Goal: Navigation & Orientation: Find specific page/section

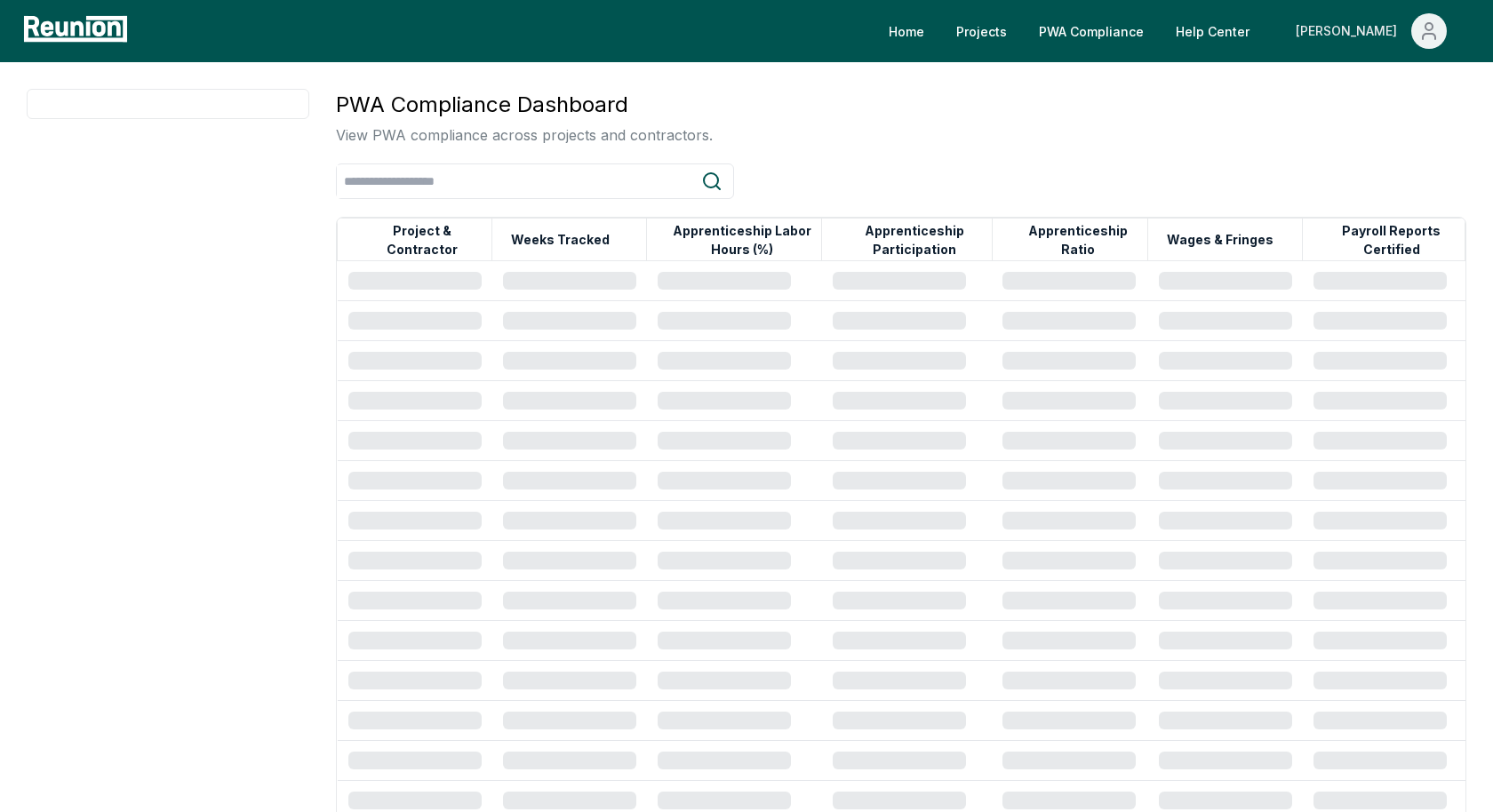
click at [1444, 38] on span "Main" at bounding box center [1429, 31] width 35 height 35
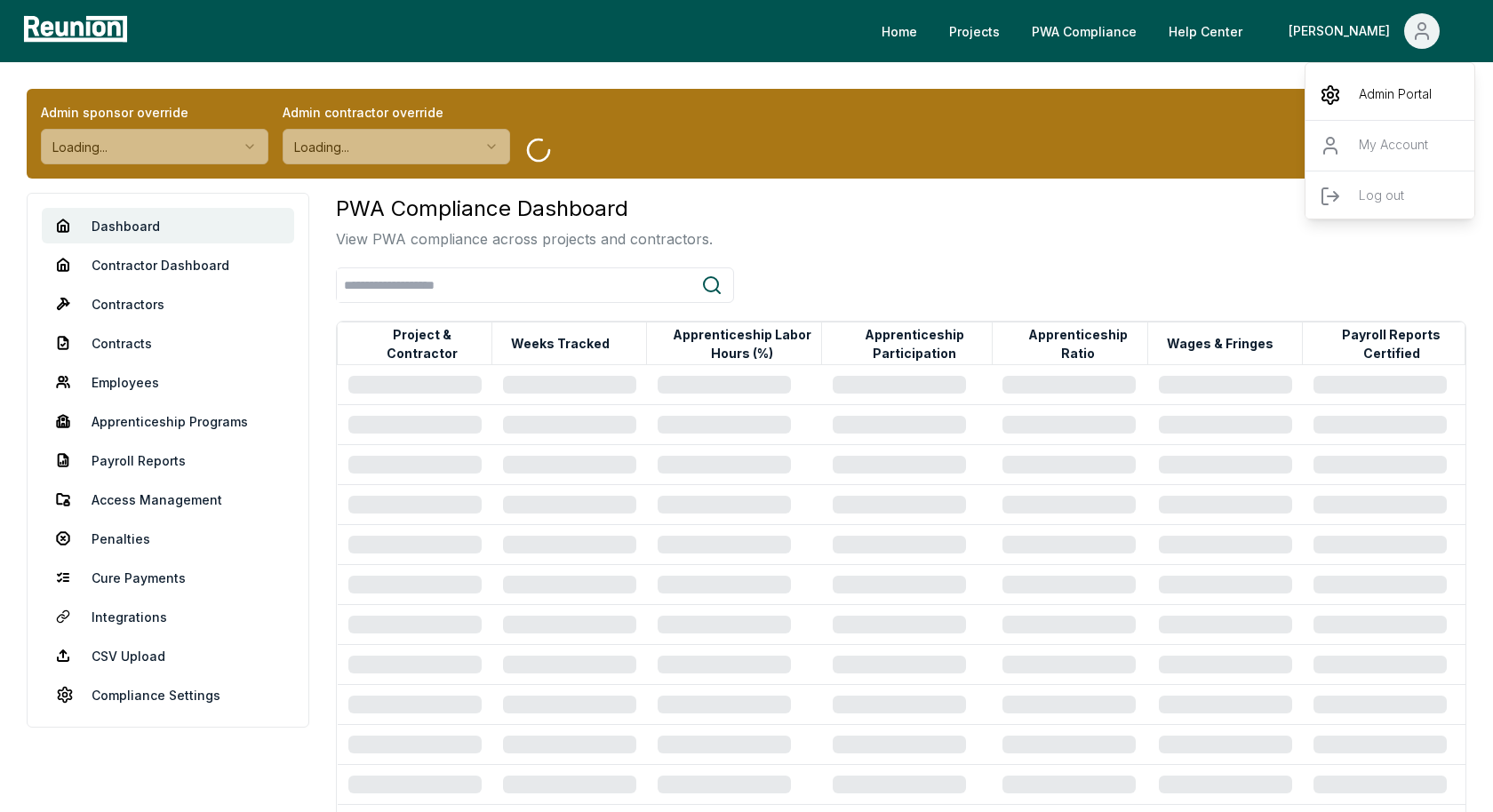
click at [1372, 104] on div "Admin Portal" at bounding box center [1391, 94] width 170 height 50
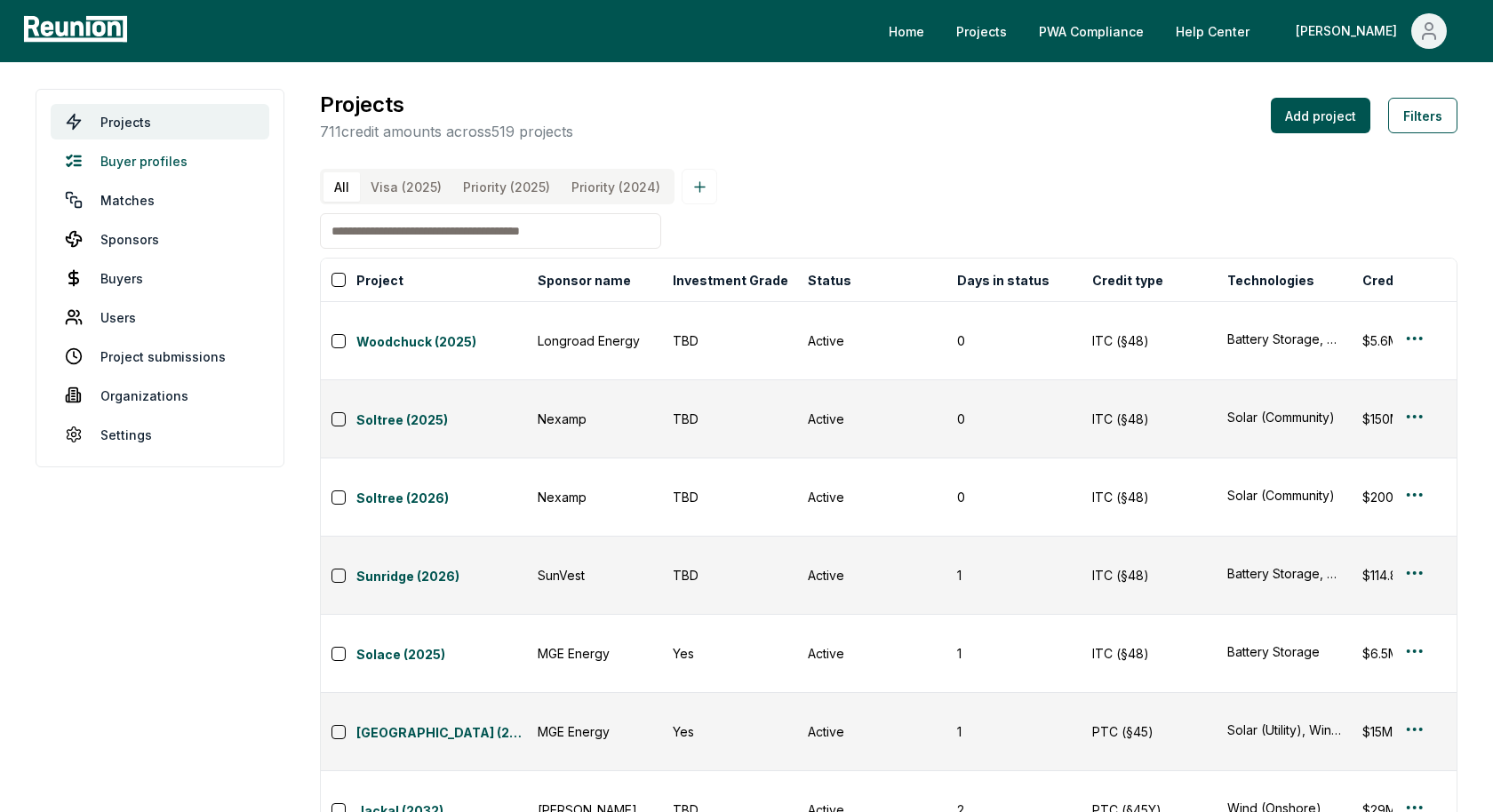
click at [145, 167] on link "Buyer profiles" at bounding box center [160, 160] width 219 height 35
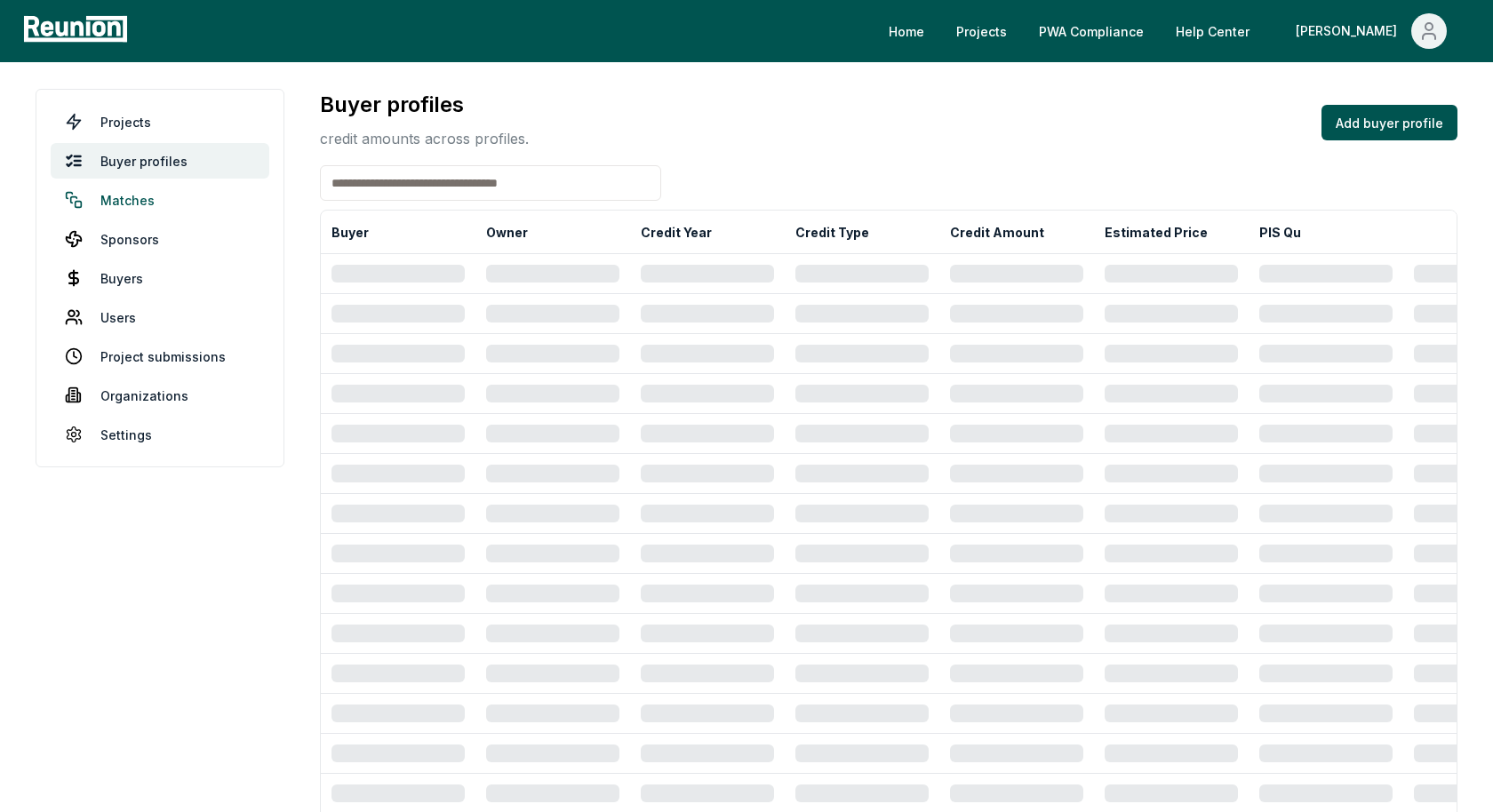
click at [122, 197] on link "Matches" at bounding box center [160, 200] width 219 height 35
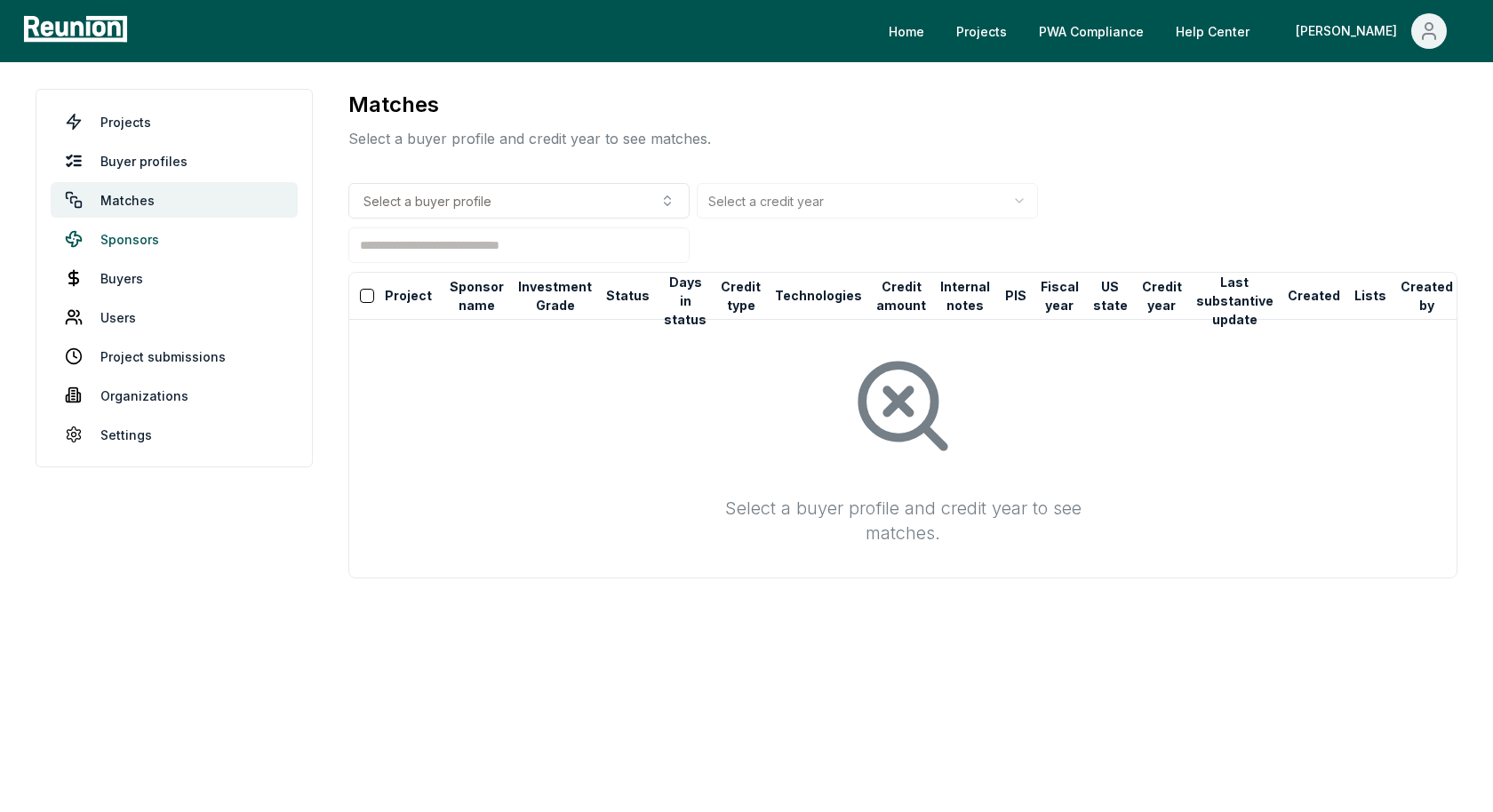
click at [132, 240] on link "Sponsors" at bounding box center [173, 239] width 247 height 35
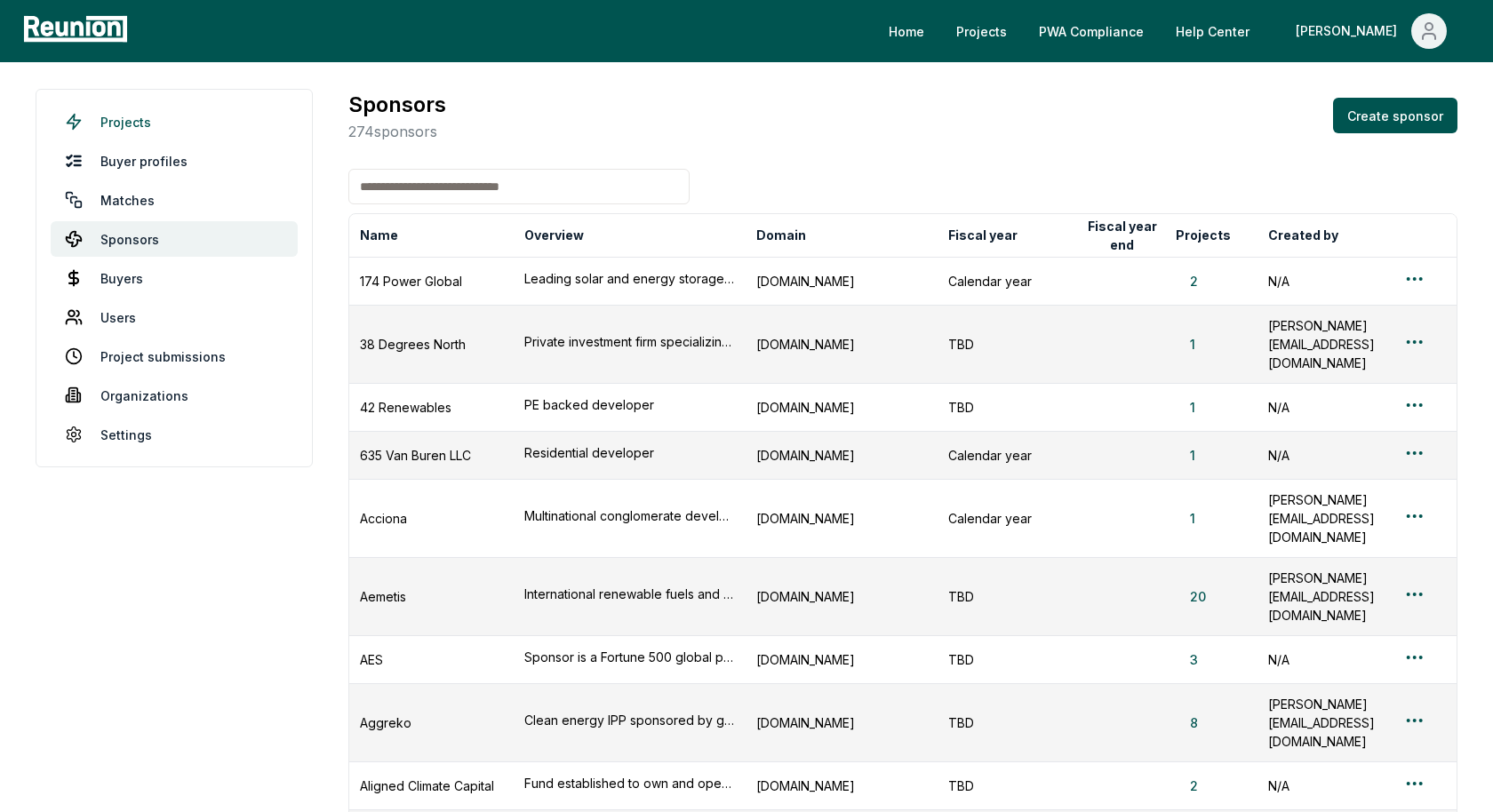
click at [114, 126] on link "Projects" at bounding box center [173, 122] width 247 height 35
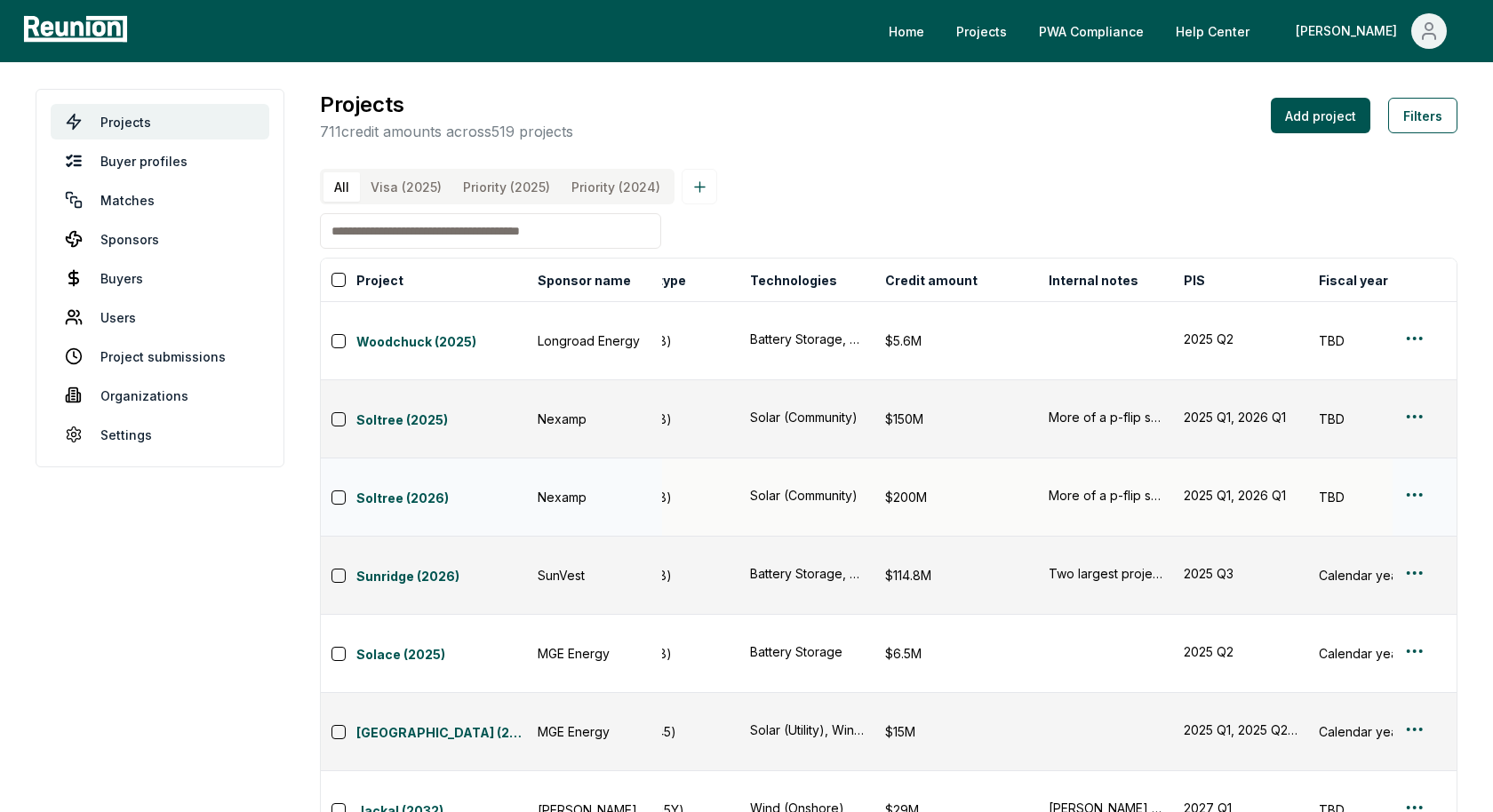
scroll to position [0, 440]
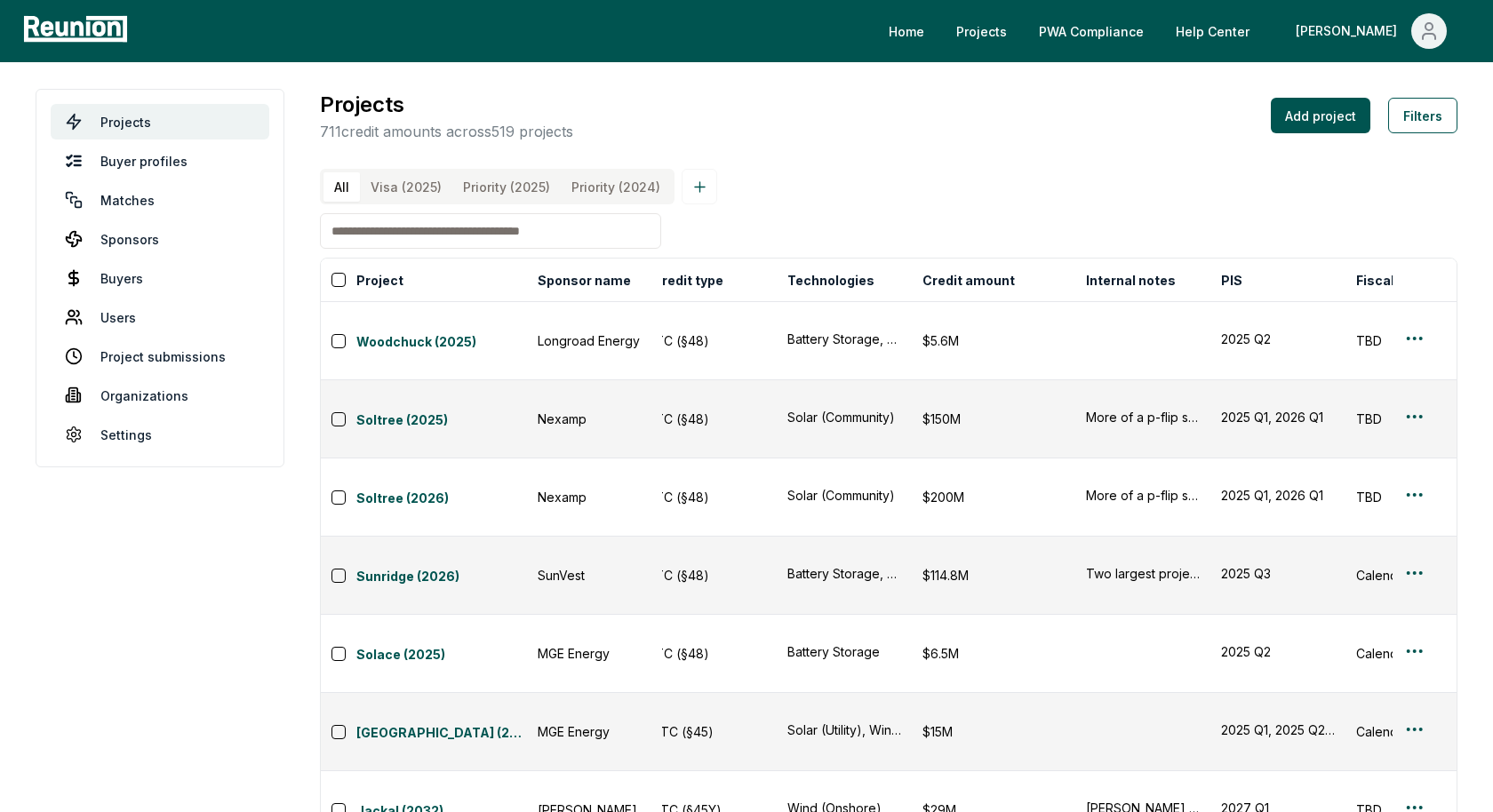
click at [144, 162] on link "Buyer profiles" at bounding box center [160, 160] width 219 height 35
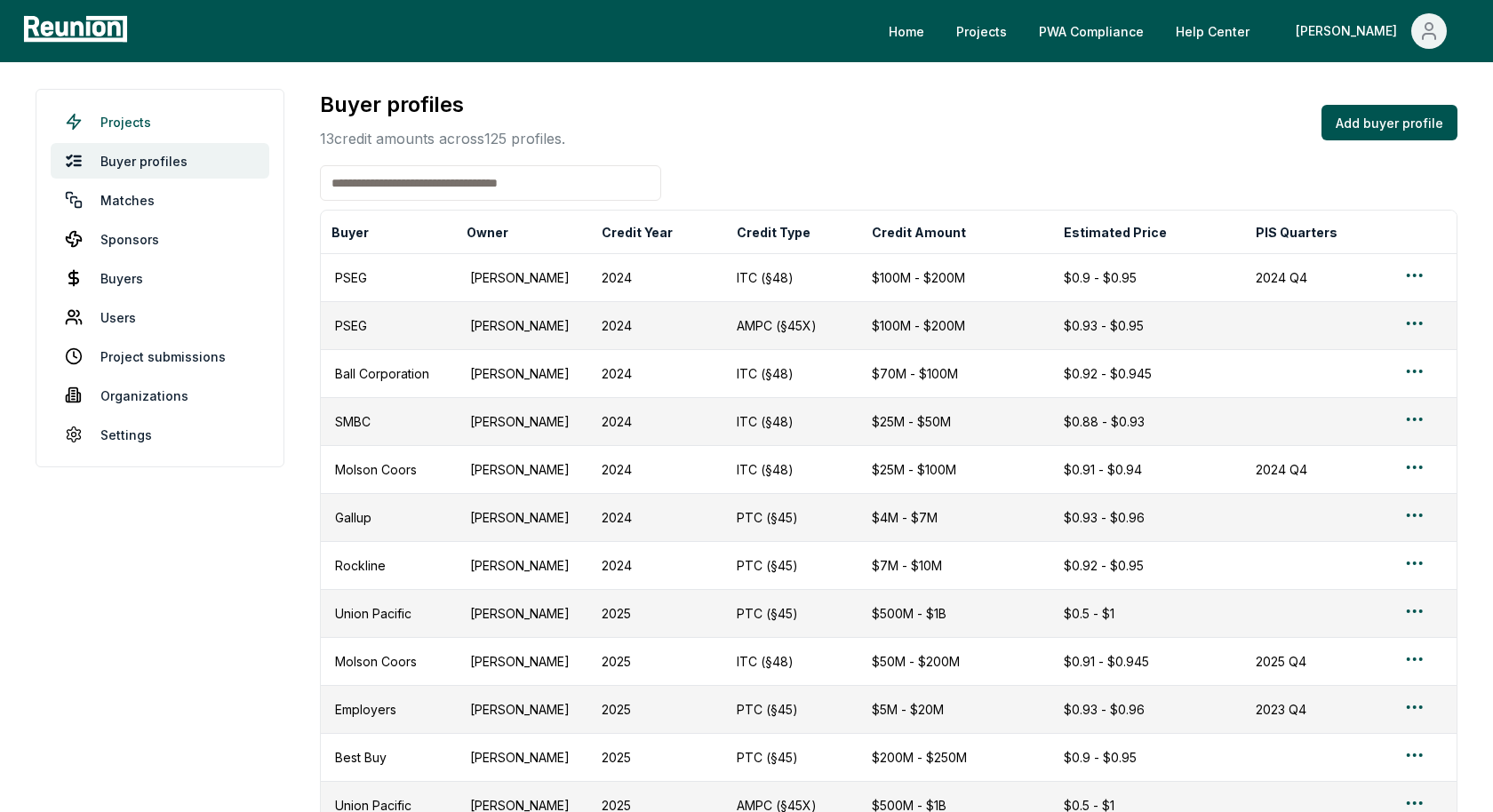
click at [128, 119] on link "Projects" at bounding box center [160, 122] width 219 height 35
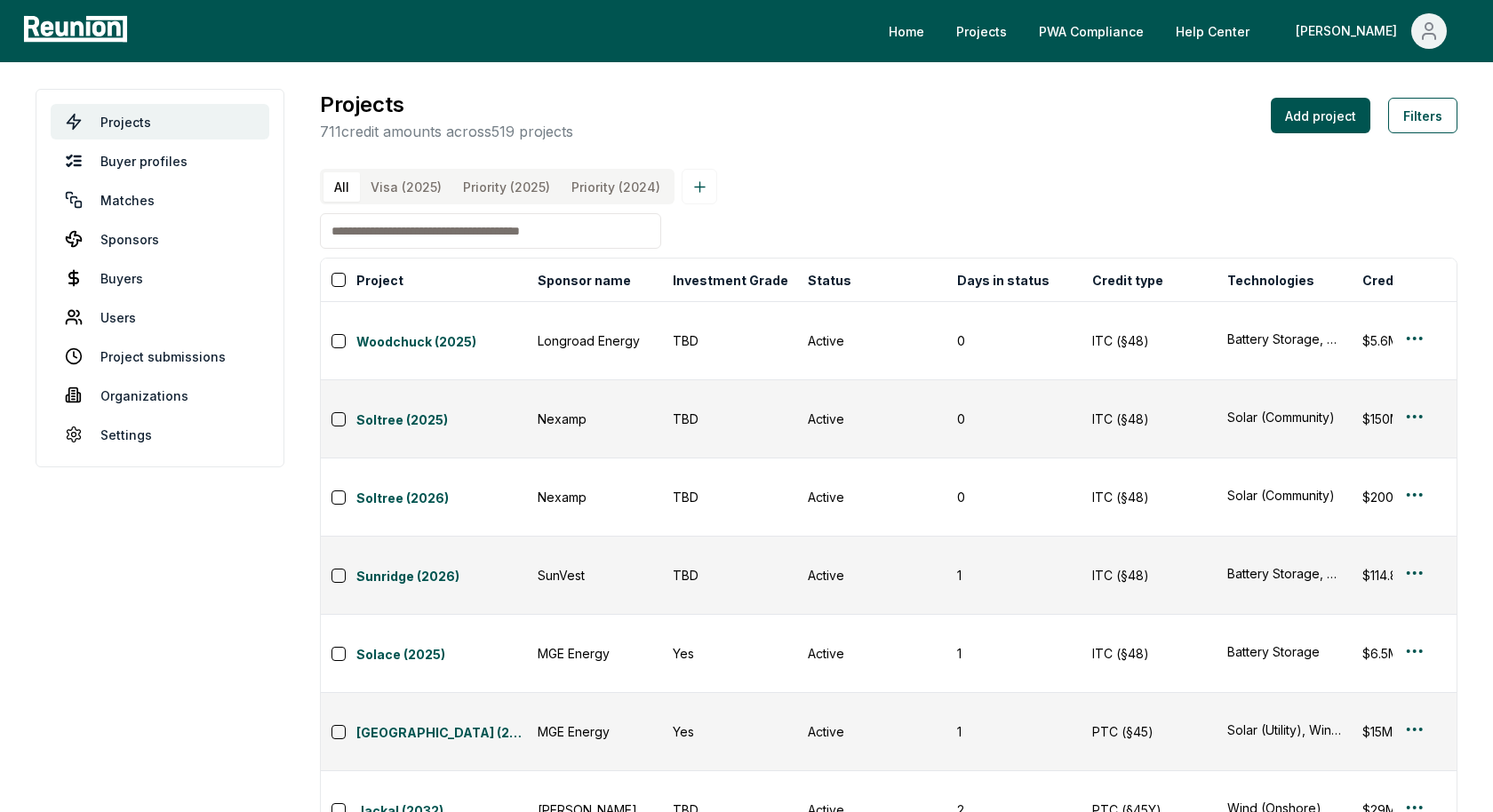
click at [774, 183] on div "All Visa (2025) Priority (2025) Priority (2024)" at bounding box center [888, 186] width 1137 height 35
click at [944, 141] on div "Projects 711 credit amounts across 519 projects Add project Filters" at bounding box center [888, 115] width 1137 height 53
